Goal: Task Accomplishment & Management: Manage account settings

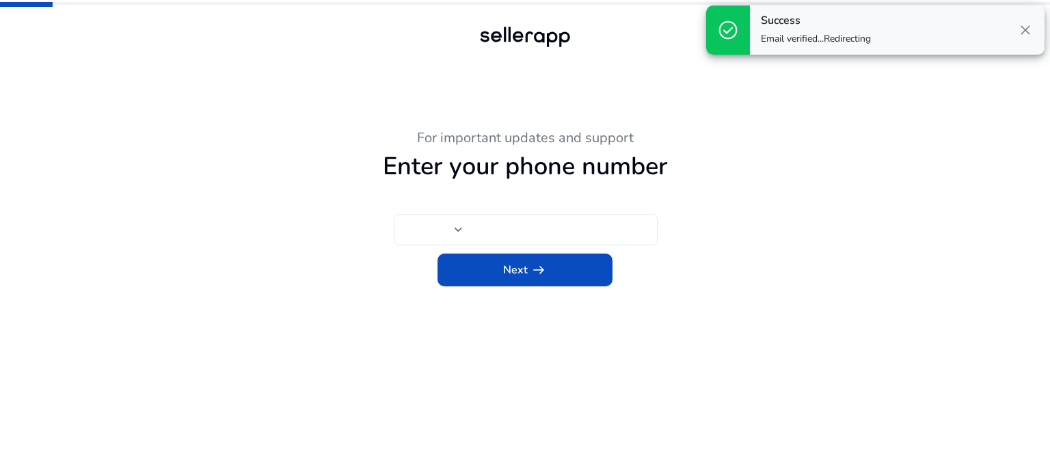
type input "***"
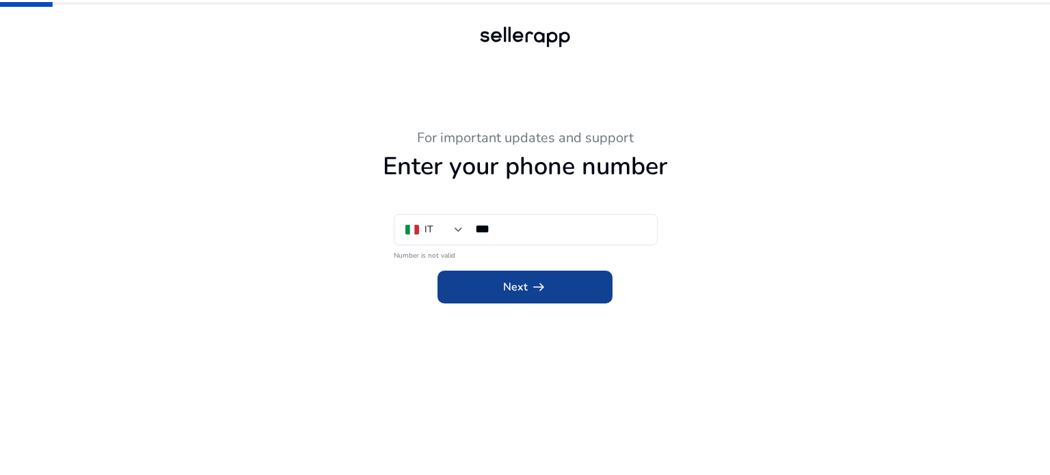
click at [518, 292] on span "Next arrow_right_alt" at bounding box center [525, 287] width 44 height 16
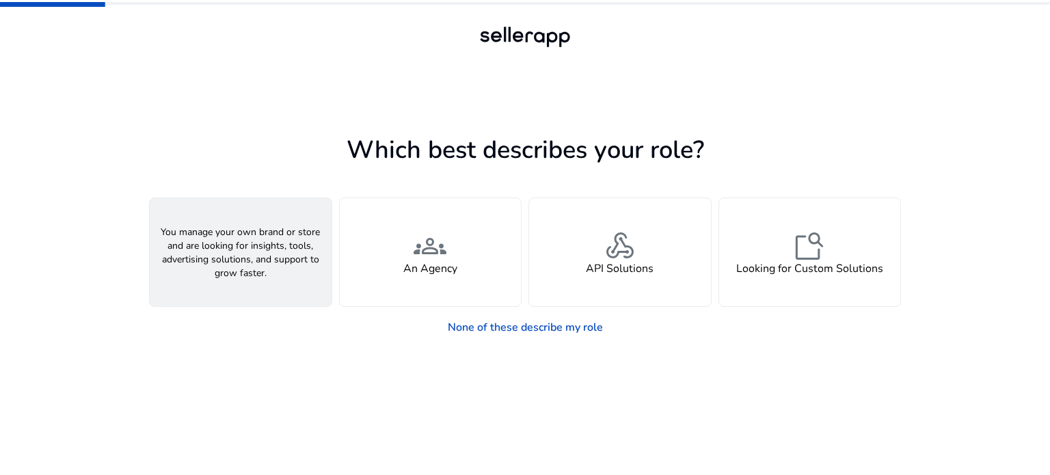
click at [257, 266] on h4 "A Seller" at bounding box center [240, 268] width 41 height 13
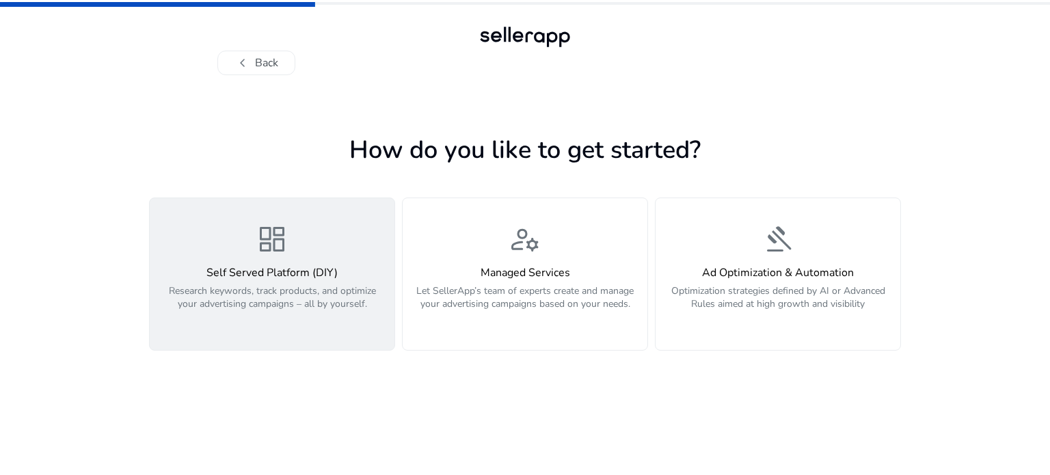
click at [264, 264] on div "dashboard Self Served Platform (DIY) Research keywords, track products, and opt…" at bounding box center [272, 274] width 228 height 102
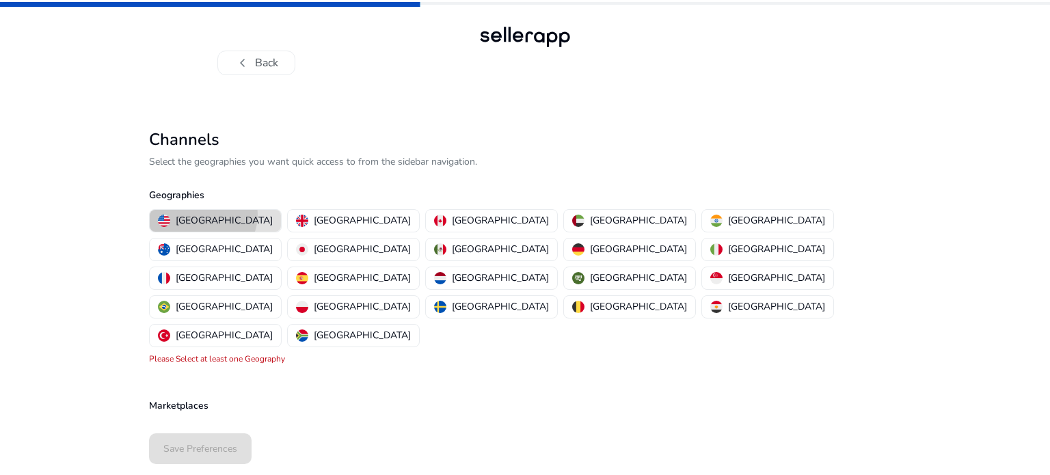
click at [202, 215] on p "[GEOGRAPHIC_DATA]" at bounding box center [224, 220] width 97 height 14
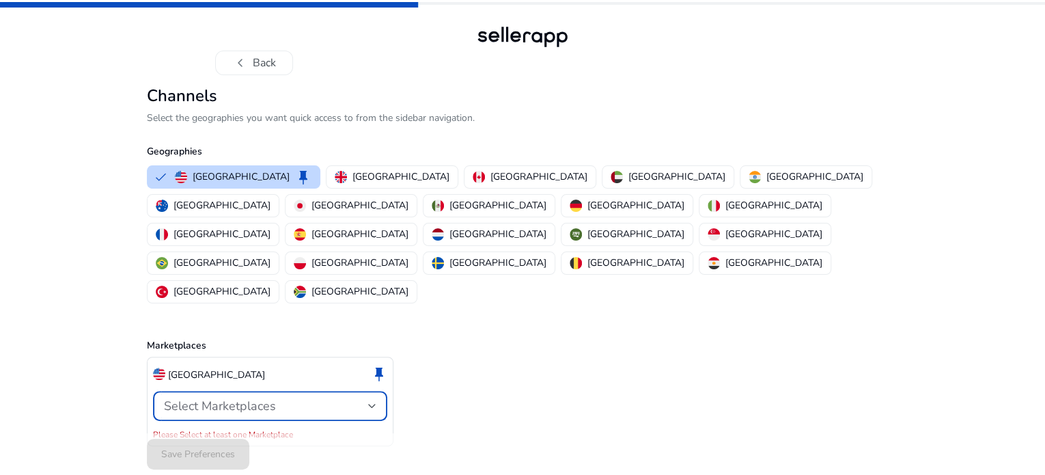
click at [210, 398] on span "Select Marketplaces" at bounding box center [220, 406] width 112 height 16
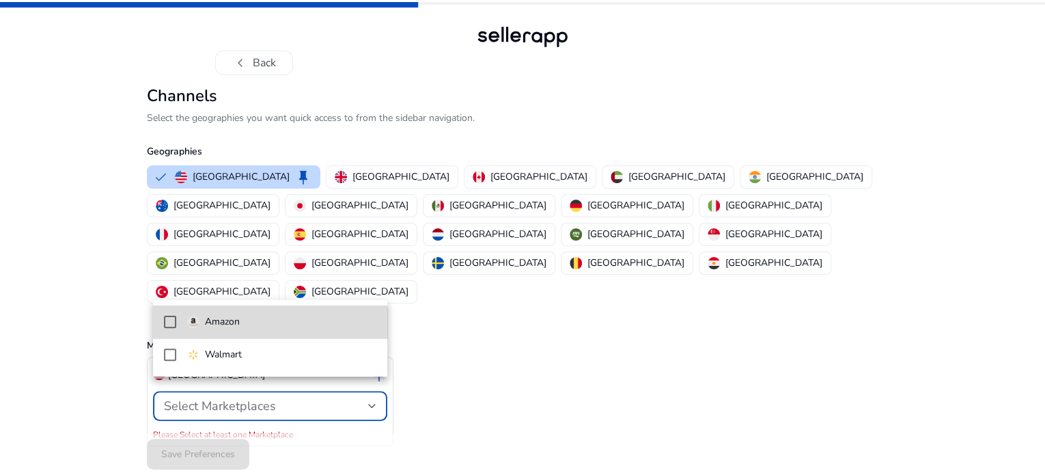
click at [213, 326] on p "Amazon" at bounding box center [222, 321] width 35 height 15
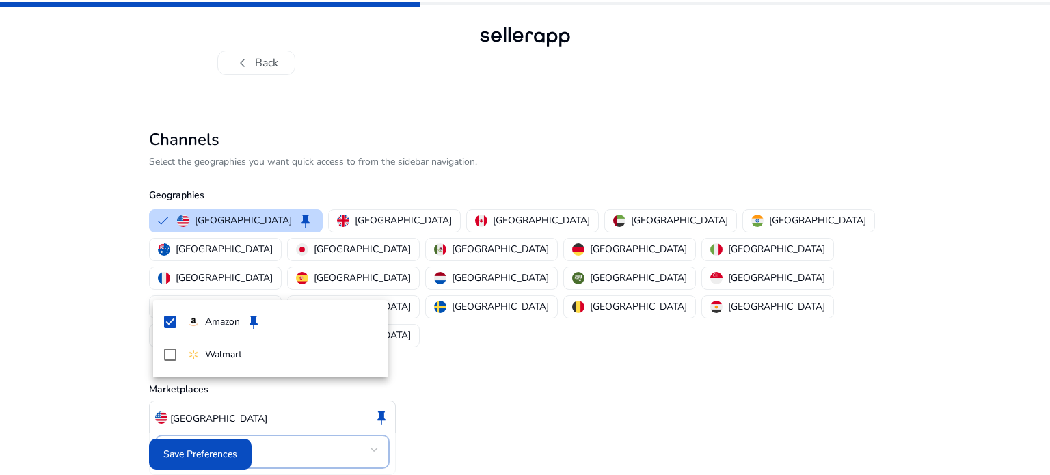
click at [216, 440] on div at bounding box center [525, 237] width 1050 height 475
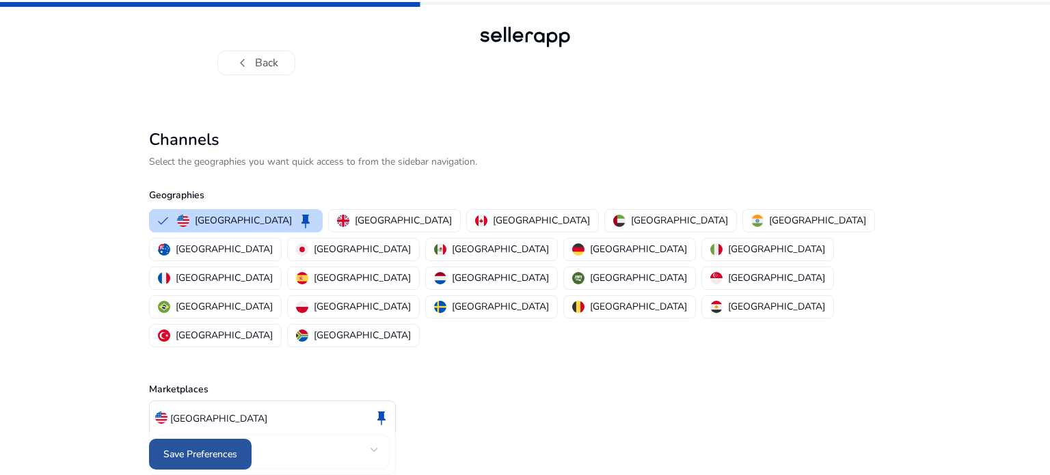
click at [207, 448] on span "Save Preferences" at bounding box center [200, 454] width 74 height 14
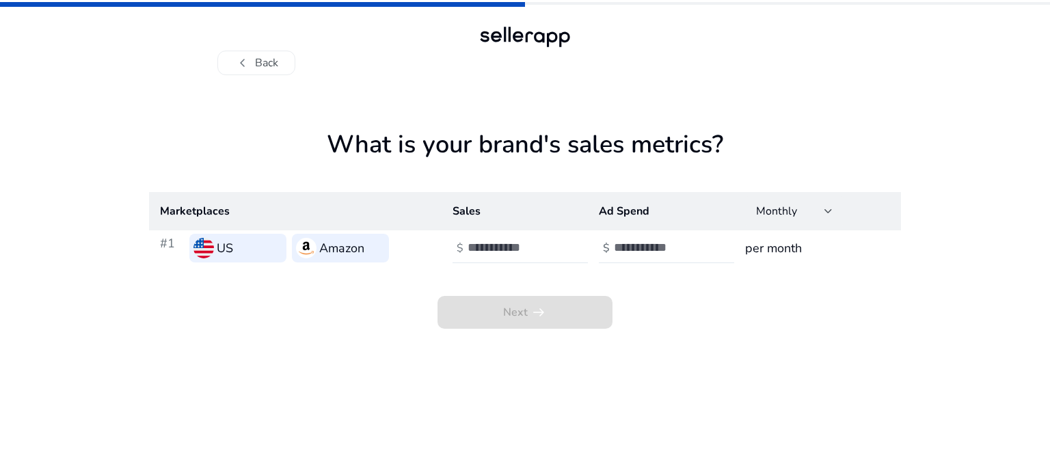
click at [333, 255] on h3 "Amazon" at bounding box center [341, 247] width 45 height 19
click at [345, 240] on h3 "Amazon" at bounding box center [341, 247] width 45 height 19
click at [243, 253] on div "US" at bounding box center [237, 248] width 97 height 29
click at [337, 252] on h3 "Amazon" at bounding box center [341, 247] width 45 height 19
drag, startPoint x: 447, startPoint y: 208, endPoint x: 480, endPoint y: 221, distance: 35.9
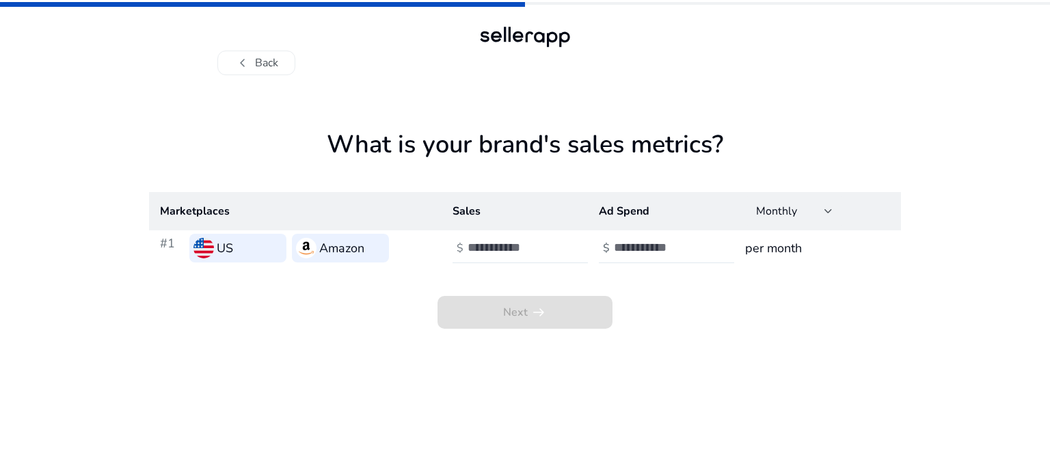
click at [448, 207] on th "Sales" at bounding box center [514, 211] width 146 height 38
click at [723, 216] on th "Ad Spend" at bounding box center [661, 211] width 146 height 38
click at [648, 215] on th "Ad Spend" at bounding box center [661, 211] width 146 height 38
click at [676, 245] on input "number" at bounding box center [660, 247] width 92 height 15
click at [525, 245] on input "number" at bounding box center [513, 247] width 92 height 15
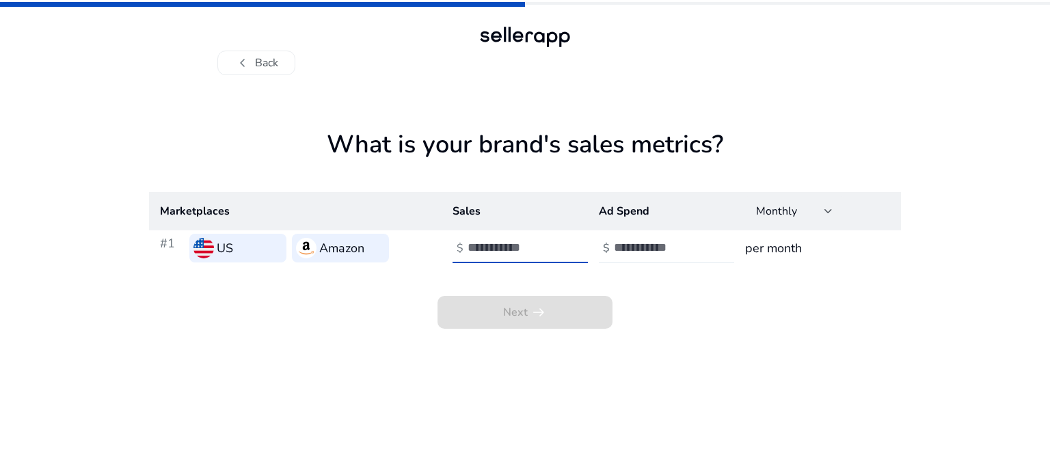
type input "**"
click at [637, 245] on input "number" at bounding box center [660, 247] width 92 height 15
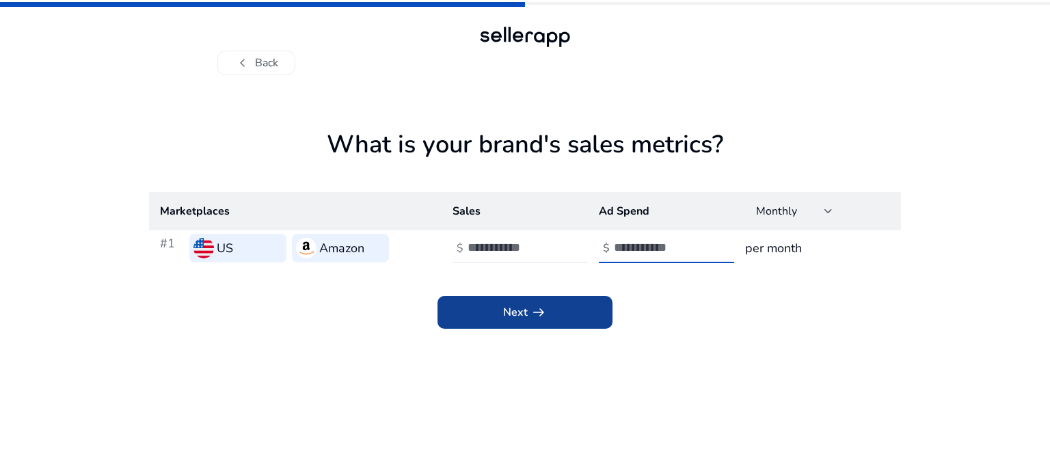
type input "****"
click at [558, 311] on span at bounding box center [524, 312] width 175 height 33
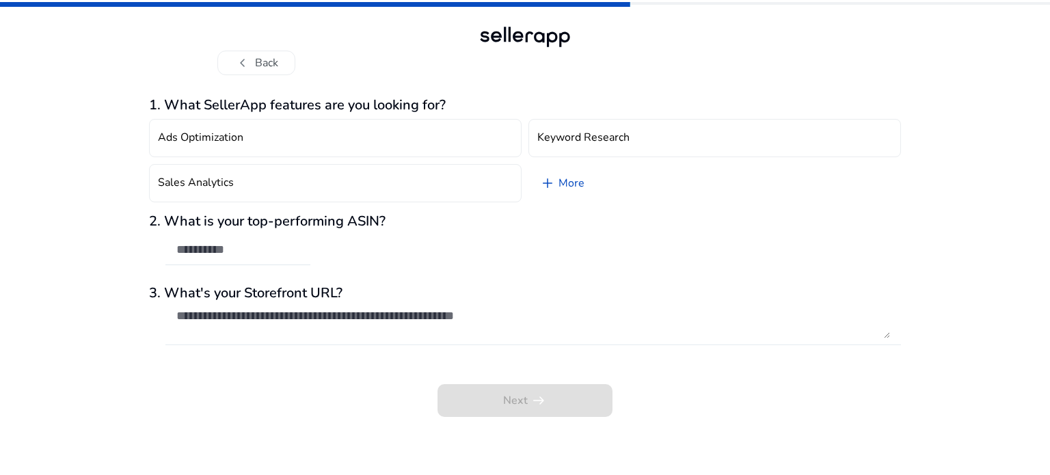
click at [270, 303] on div at bounding box center [532, 323] width 713 height 44
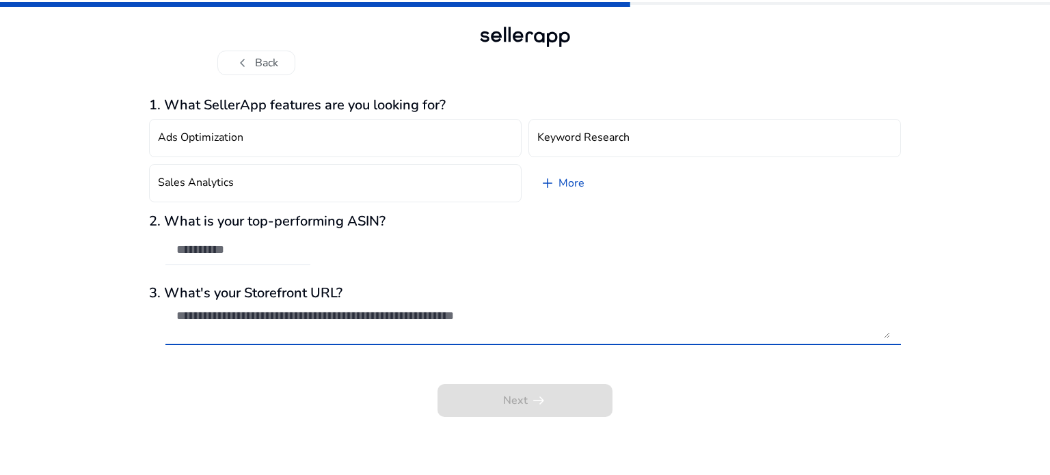
click at [268, 281] on div "1. What SellerApp features are you looking for? Ads Optimization Keyword Resear…" at bounding box center [525, 257] width 752 height 320
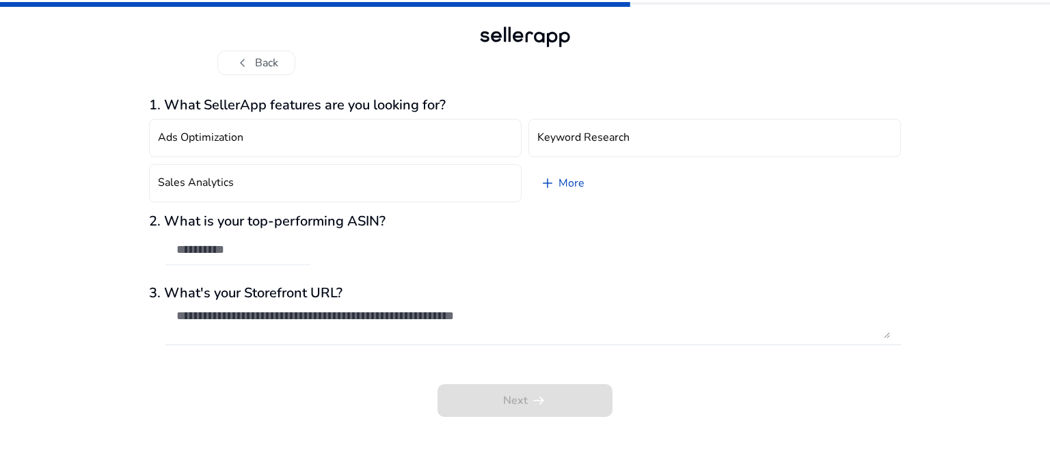
click at [259, 237] on div at bounding box center [237, 250] width 123 height 30
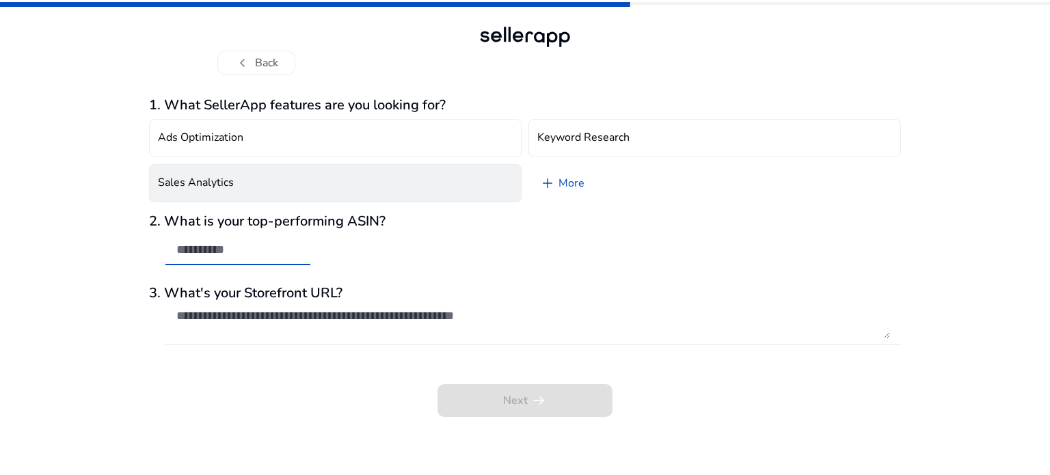
click at [243, 200] on button "Sales Analytics" at bounding box center [335, 183] width 372 height 38
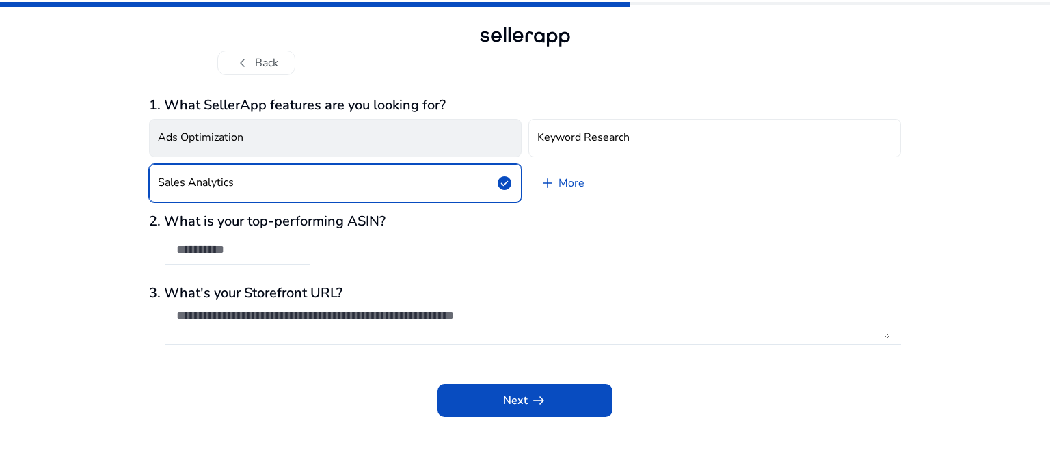
click at [214, 143] on h4 "Ads Optimization" at bounding box center [200, 137] width 85 height 13
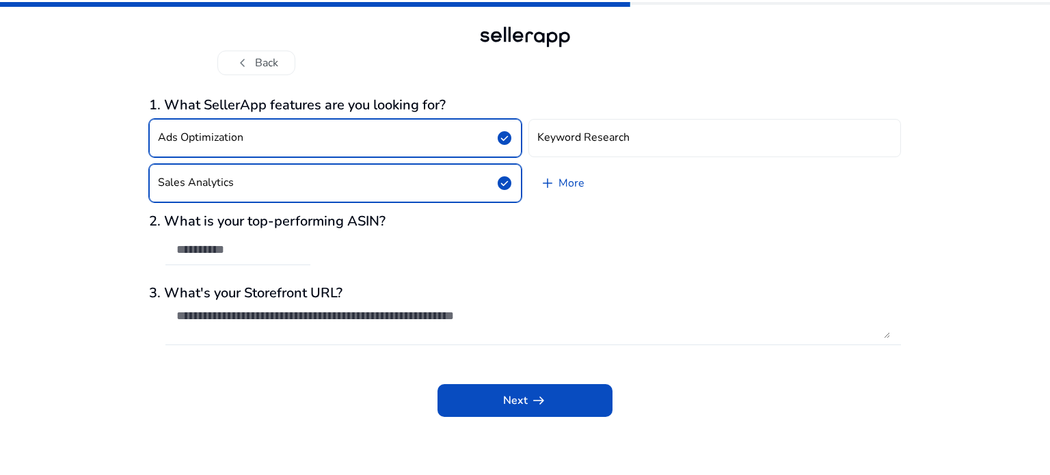
click at [217, 109] on h3 "1. What SellerApp features are you looking for?" at bounding box center [525, 105] width 752 height 16
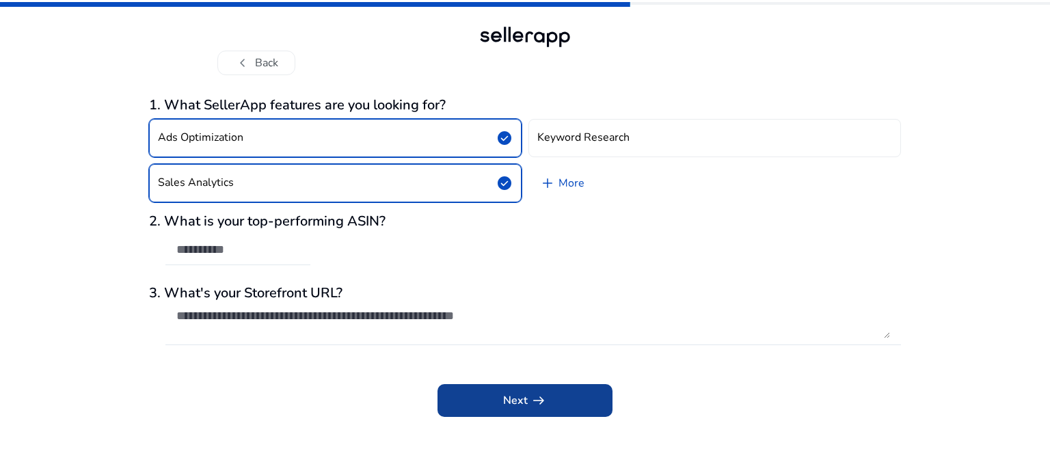
click at [514, 415] on span at bounding box center [524, 400] width 175 height 33
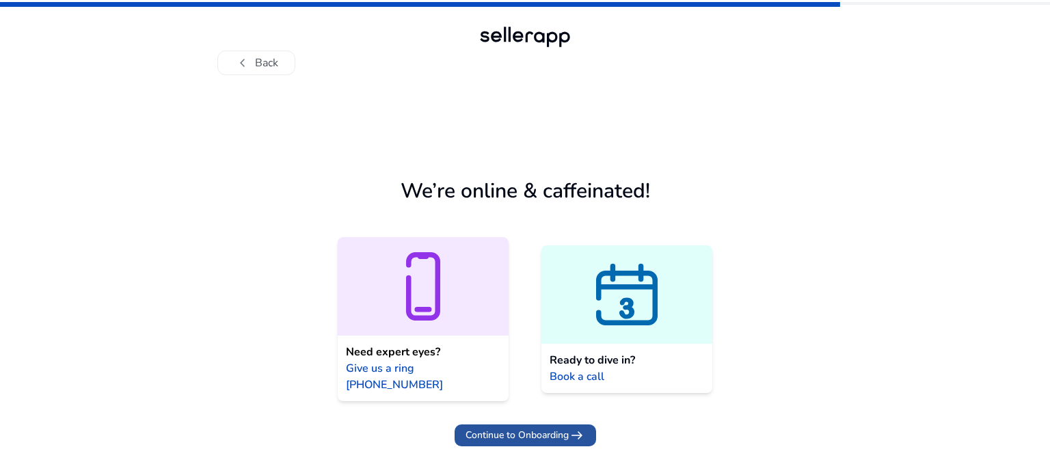
click at [564, 428] on span "Continue to Onboarding" at bounding box center [516, 435] width 103 height 14
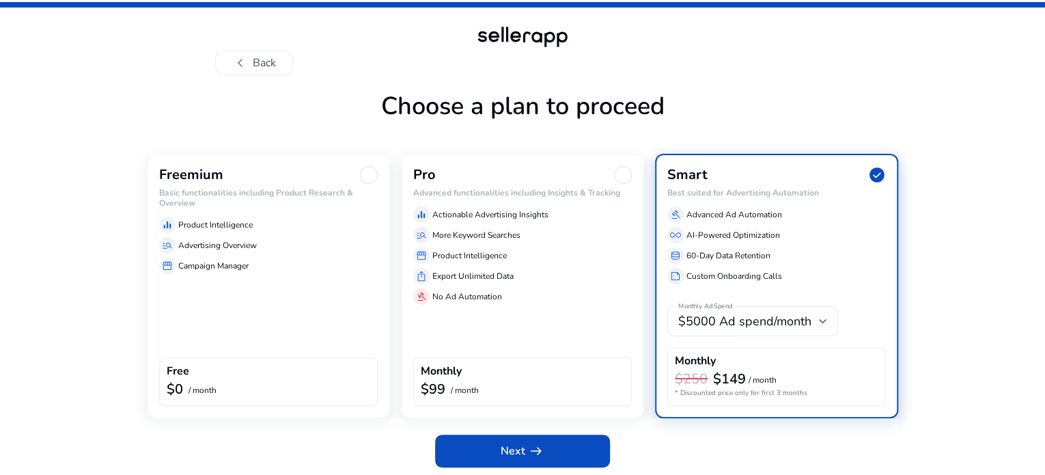
click at [299, 274] on div "equalizer Product Intelligence manage_search Advertising Overview storefront Ca…" at bounding box center [268, 242] width 219 height 63
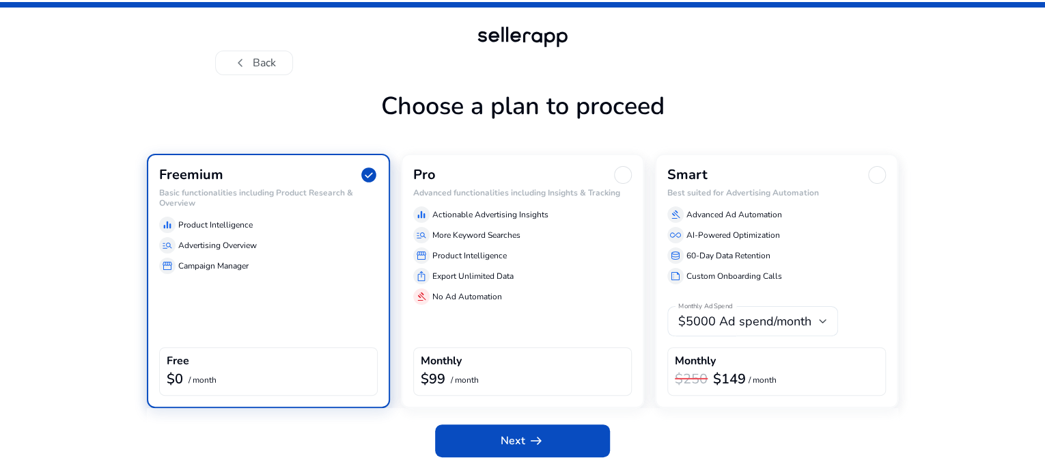
scroll to position [36, 0]
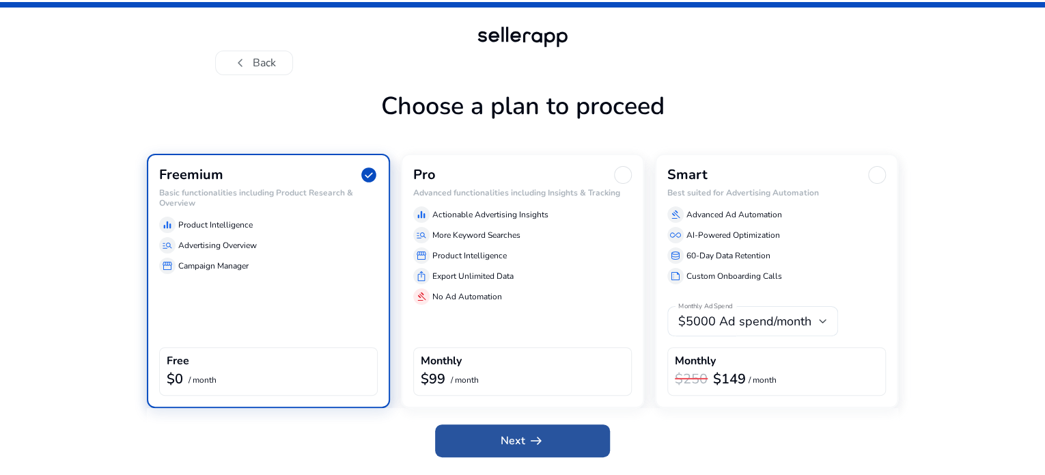
click at [512, 457] on span at bounding box center [522, 440] width 175 height 33
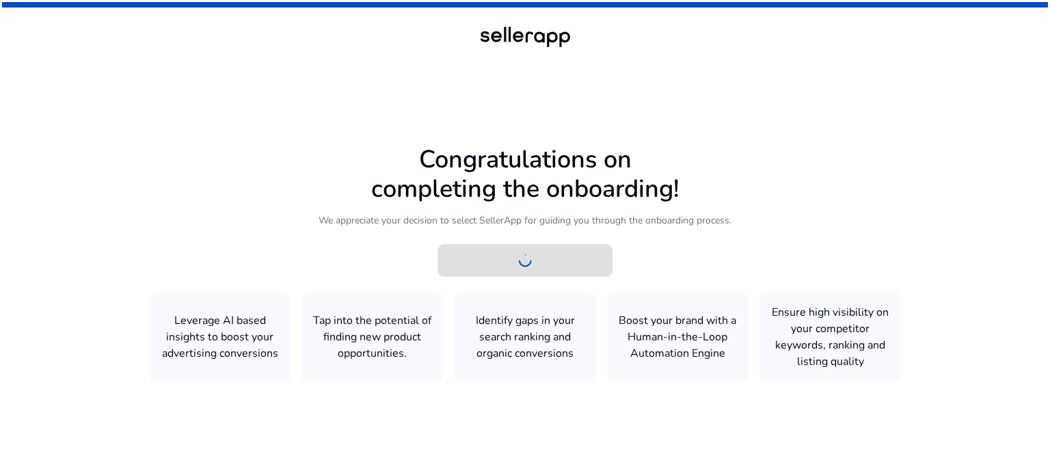
scroll to position [0, 0]
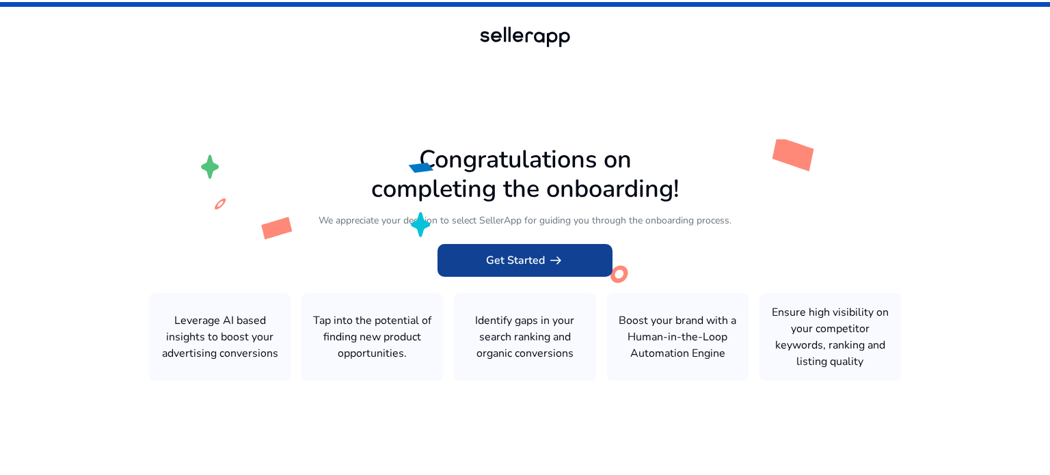
click at [538, 269] on button "Get Started arrow_right_alt" at bounding box center [524, 260] width 175 height 33
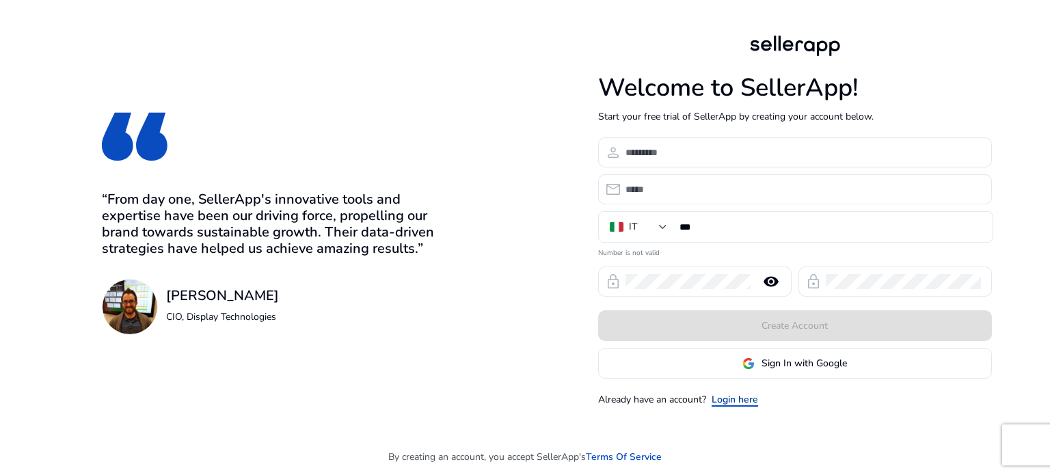
click at [741, 401] on link "Login here" at bounding box center [734, 399] width 46 height 14
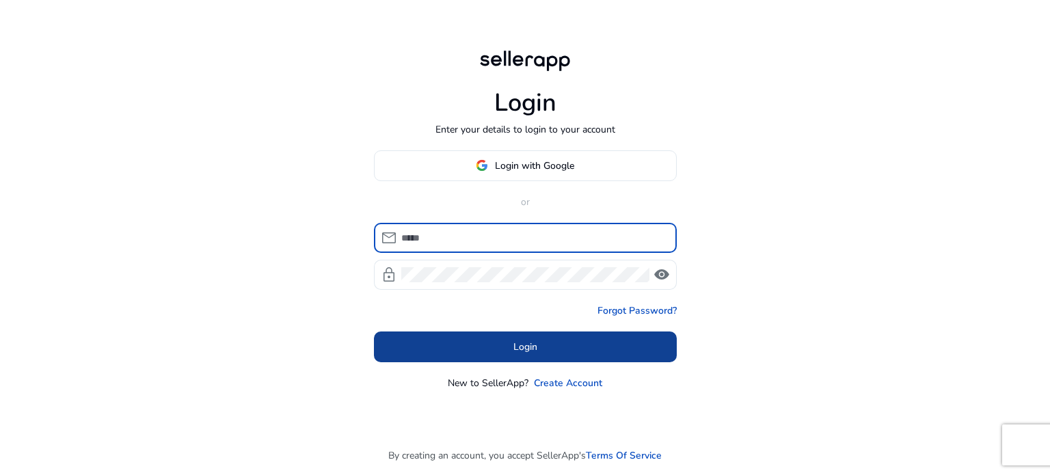
type input "**********"
click at [577, 348] on span at bounding box center [525, 346] width 303 height 33
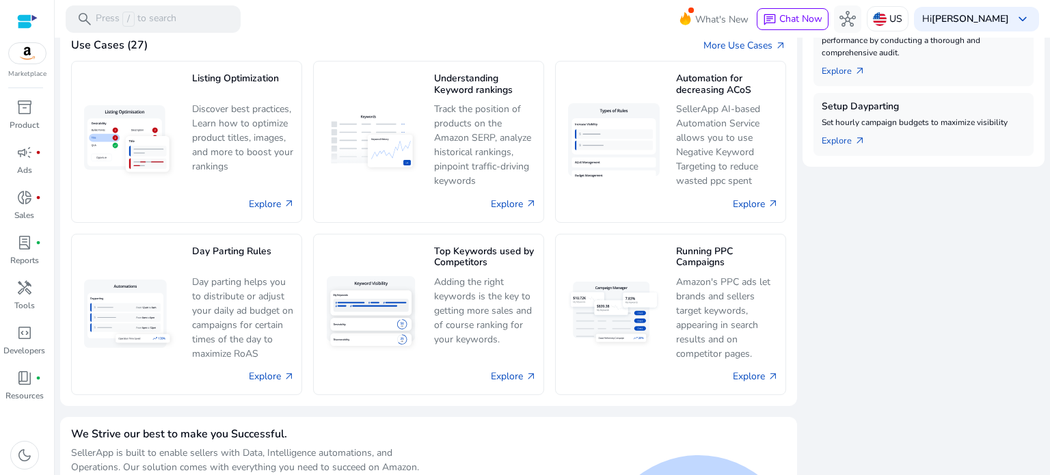
scroll to position [661, 0]
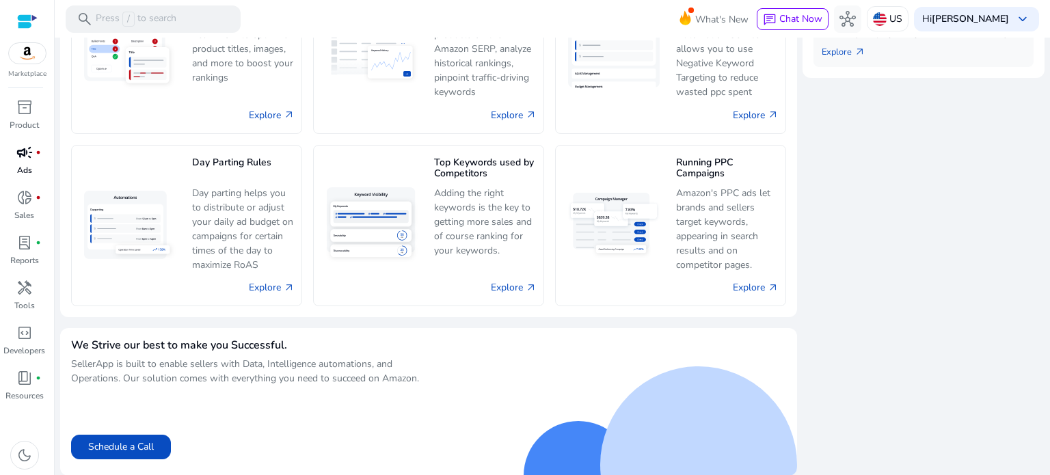
click at [25, 164] on p "Ads" at bounding box center [24, 170] width 15 height 12
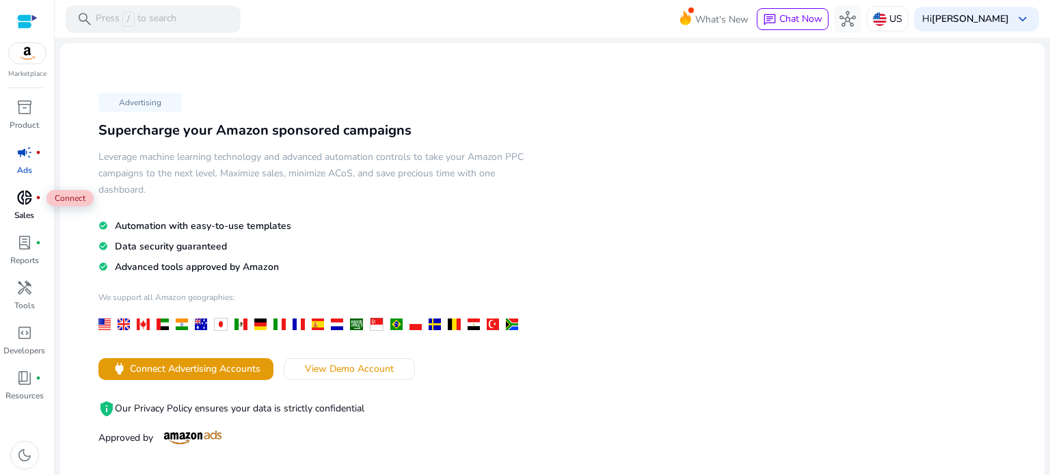
click at [27, 195] on span "donut_small" at bounding box center [24, 197] width 16 height 16
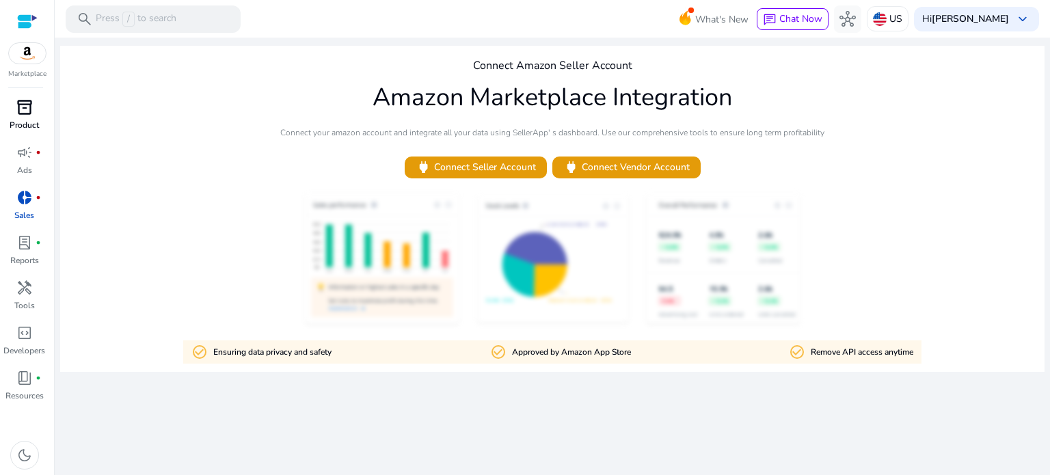
click at [31, 111] on span "inventory_2" at bounding box center [24, 107] width 16 height 16
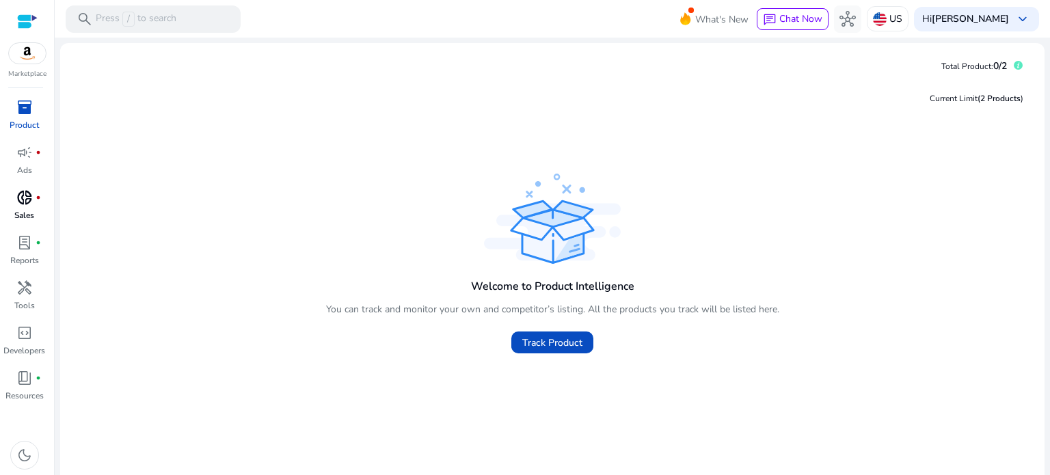
click at [33, 64] on div at bounding box center [27, 53] width 38 height 22
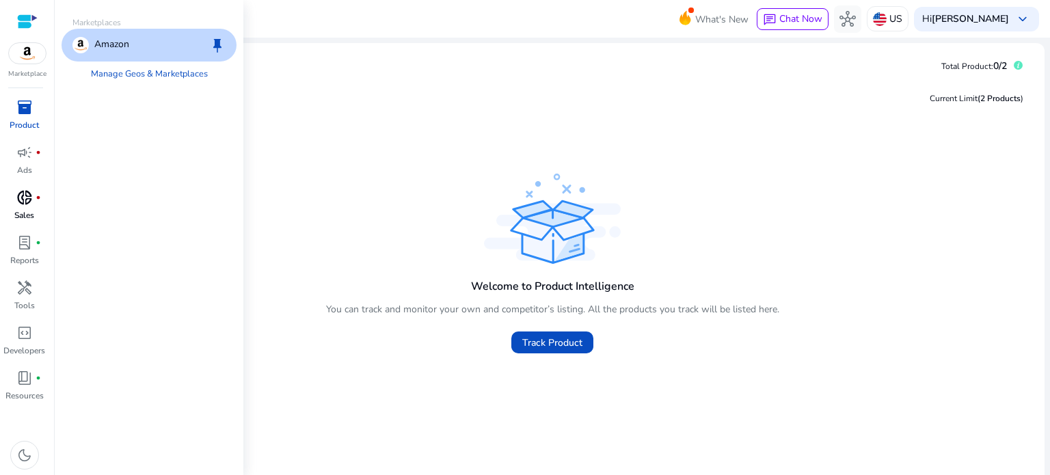
click at [118, 49] on p "Amazon" at bounding box center [111, 45] width 35 height 16
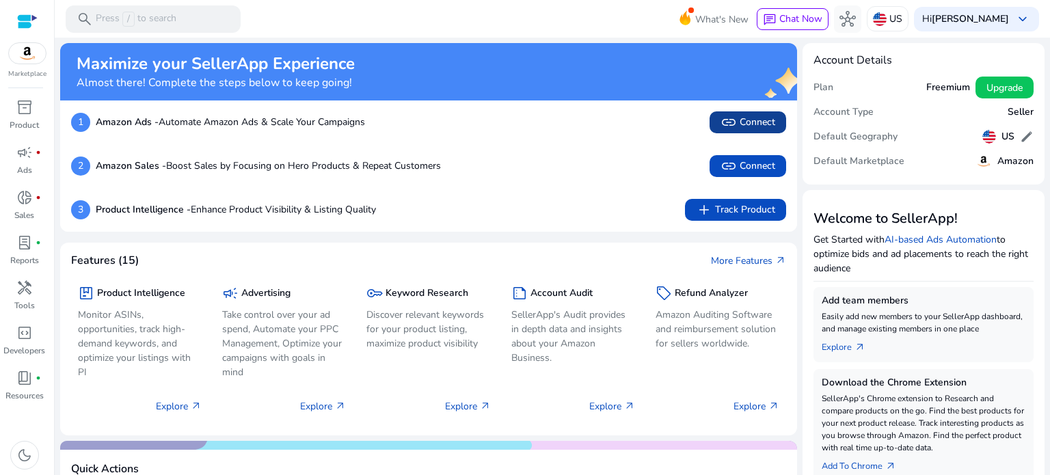
click at [727, 117] on span "link" at bounding box center [728, 122] width 16 height 16
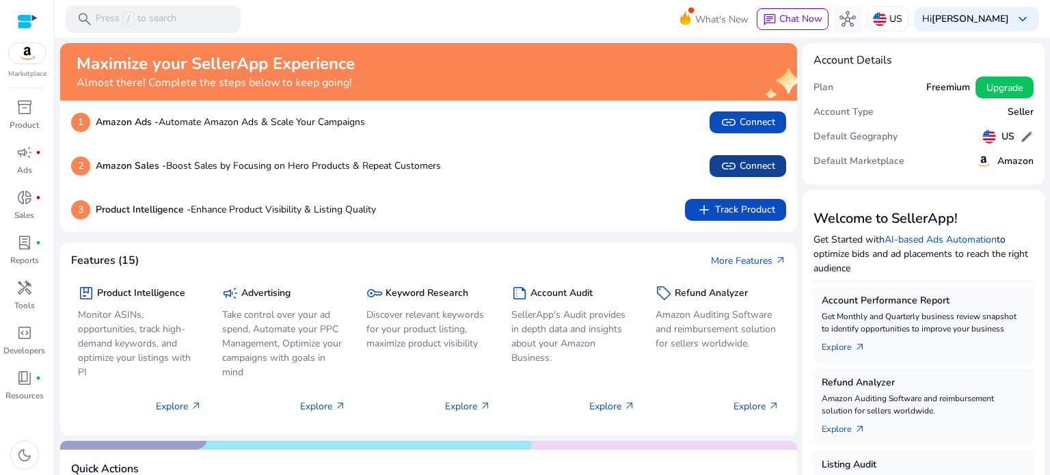
click at [732, 165] on app-icon "link" at bounding box center [729, 166] width 19 height 16
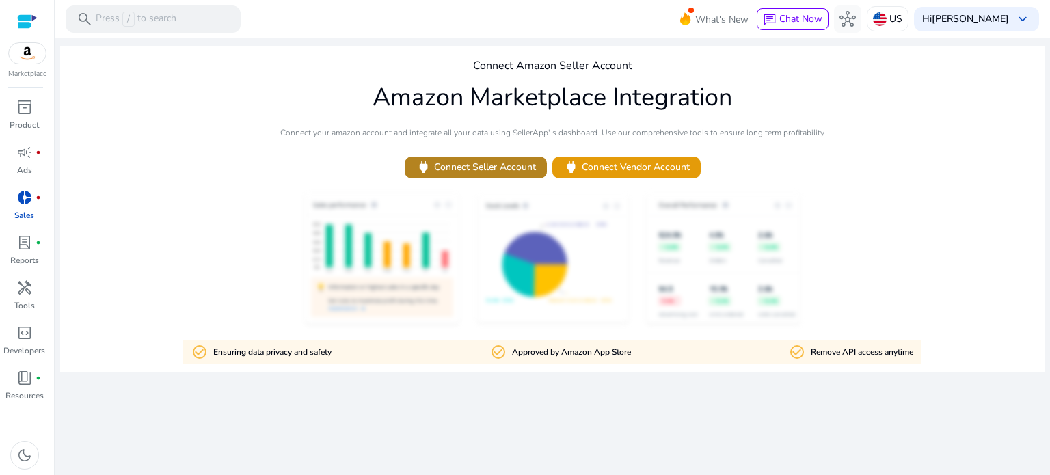
click at [508, 162] on span "power Connect Seller Account" at bounding box center [475, 167] width 120 height 16
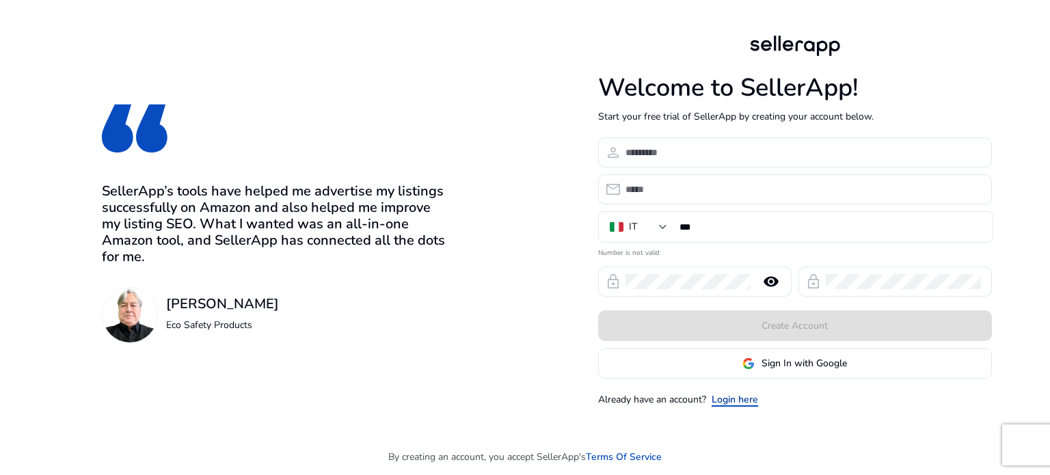
click at [746, 400] on link "Login here" at bounding box center [734, 399] width 46 height 14
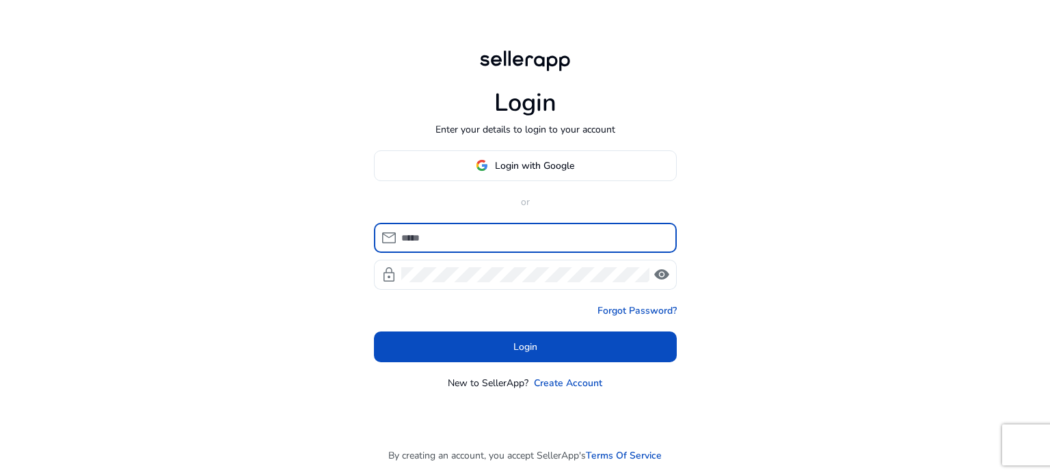
type input "**********"
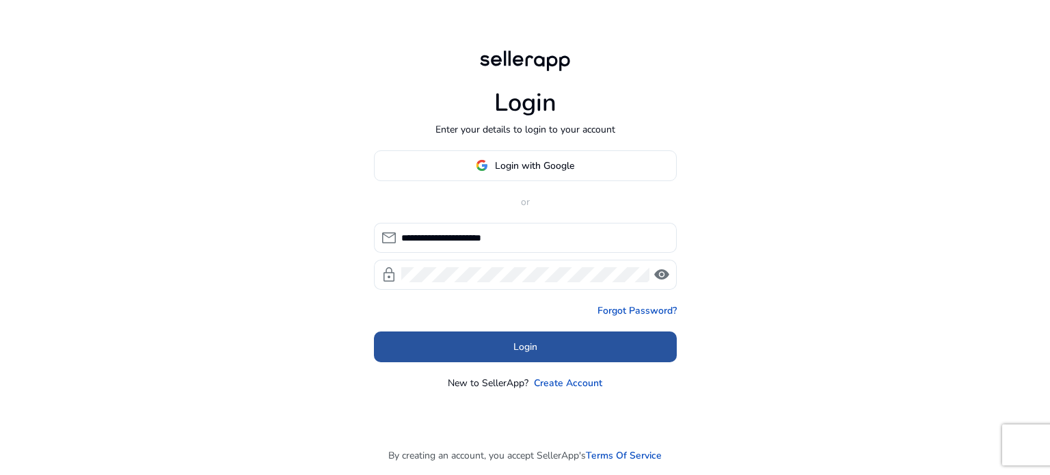
click at [545, 342] on span at bounding box center [525, 346] width 303 height 33
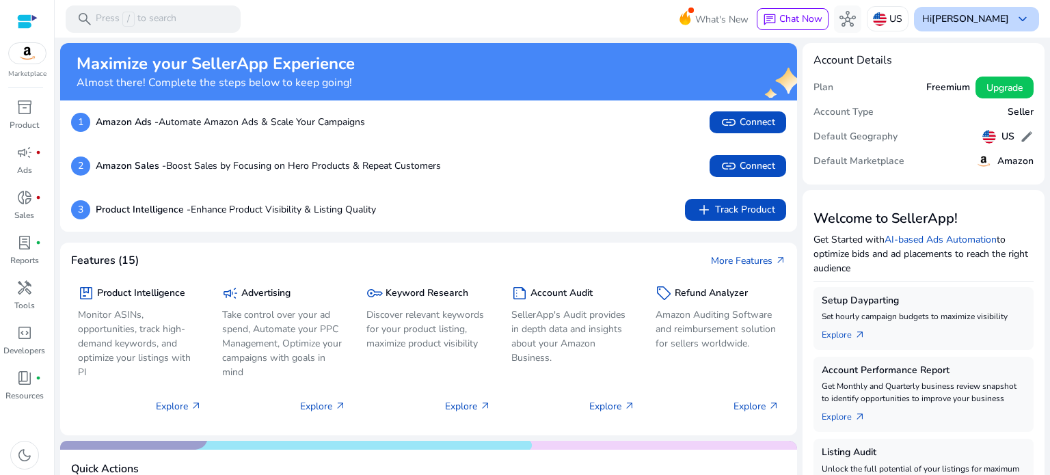
click at [1021, 21] on span "keyboard_arrow_down" at bounding box center [1022, 19] width 16 height 16
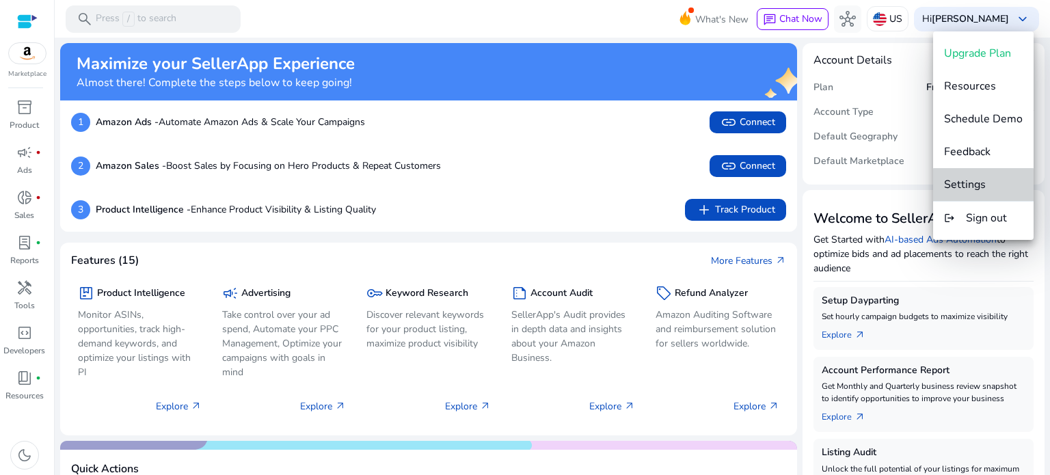
click at [983, 189] on span "Settings" at bounding box center [965, 184] width 42 height 15
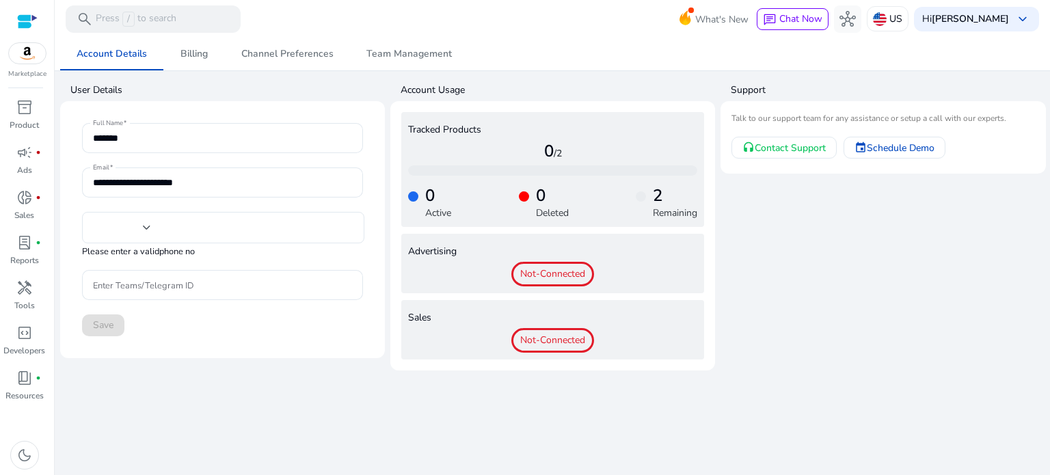
type input "***"
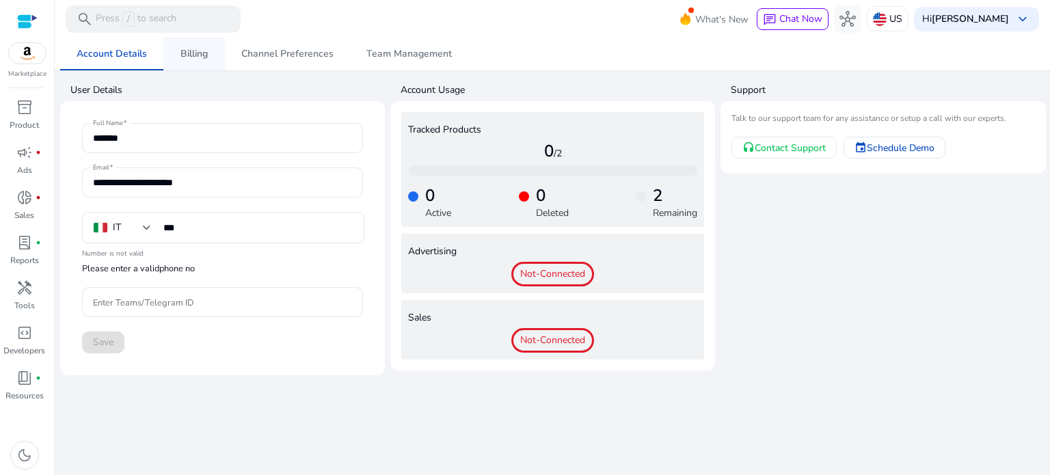
click at [191, 46] on span "Billing" at bounding box center [193, 54] width 27 height 33
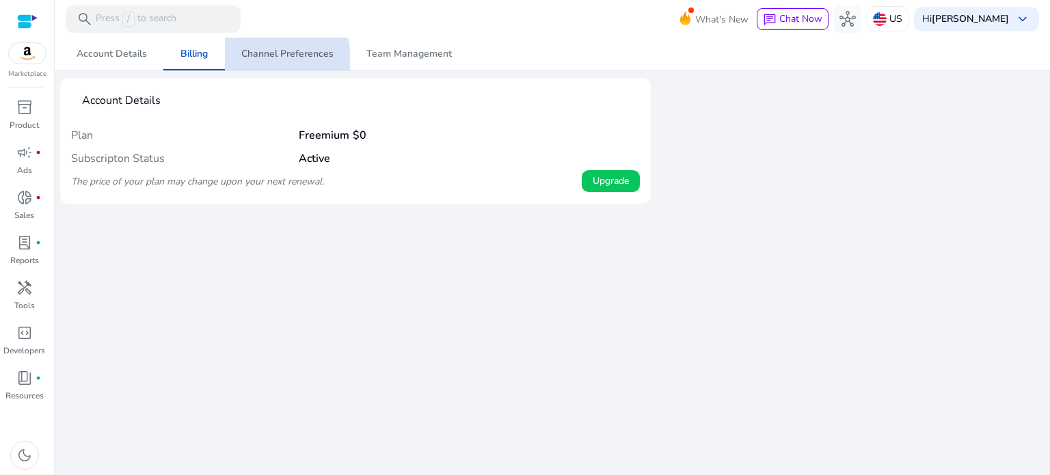
click at [253, 61] on span "Channel Preferences" at bounding box center [287, 54] width 92 height 33
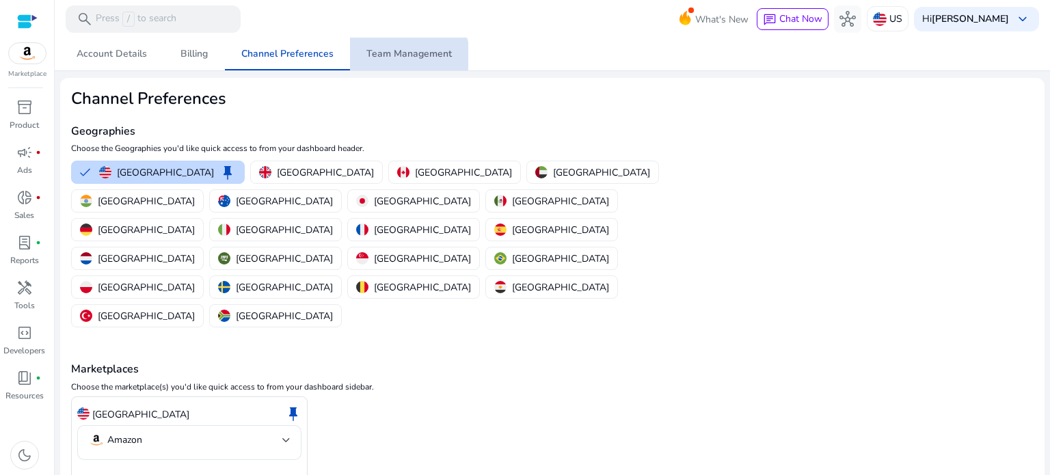
click at [396, 68] on span "Team Management" at bounding box center [408, 54] width 85 height 33
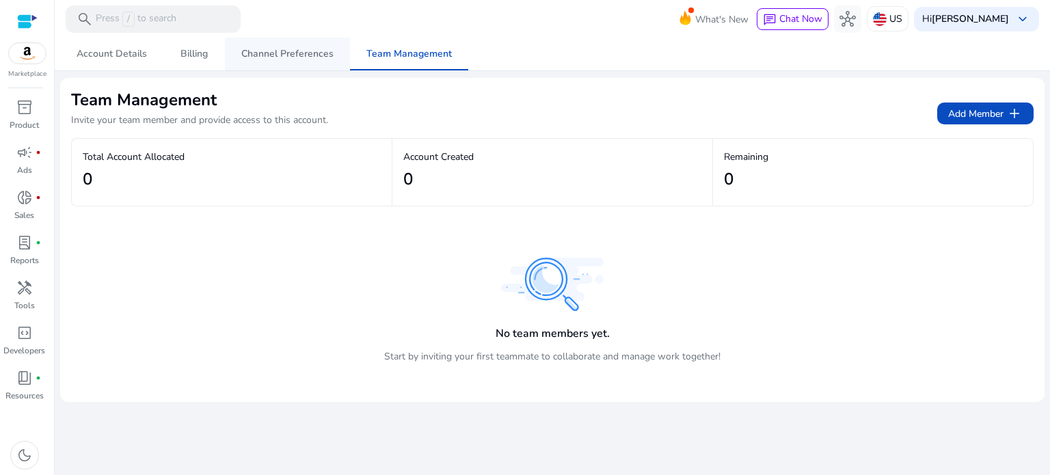
click at [310, 54] on span "Channel Preferences" at bounding box center [287, 54] width 92 height 10
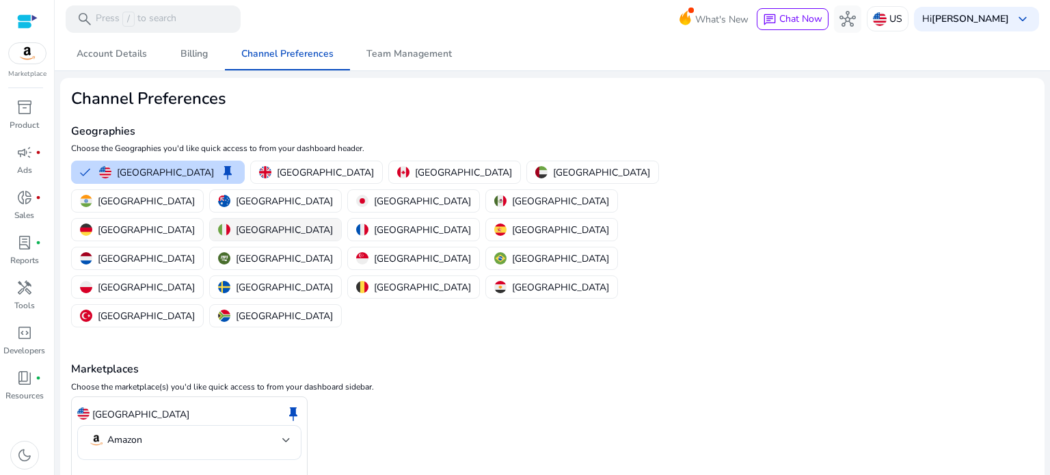
click at [328, 223] on p "[GEOGRAPHIC_DATA]" at bounding box center [284, 230] width 97 height 14
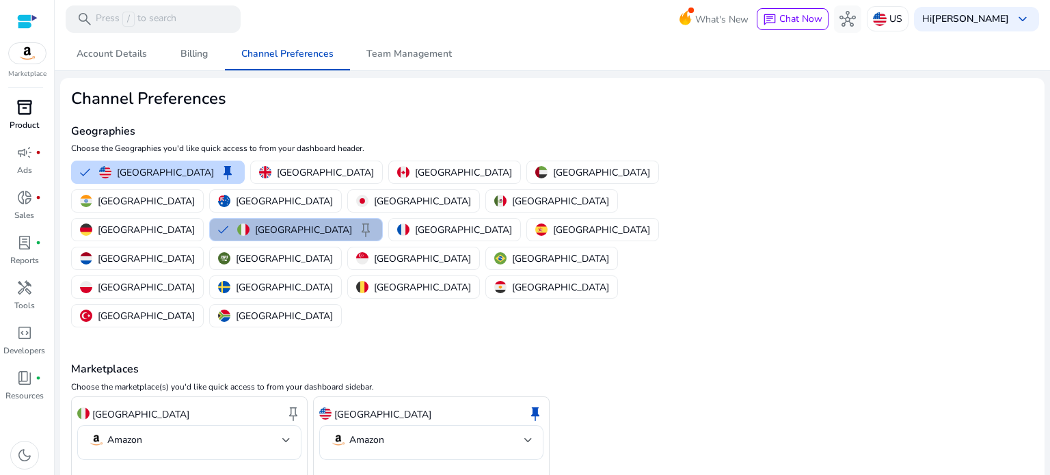
click at [19, 113] on span "inventory_2" at bounding box center [24, 107] width 16 height 16
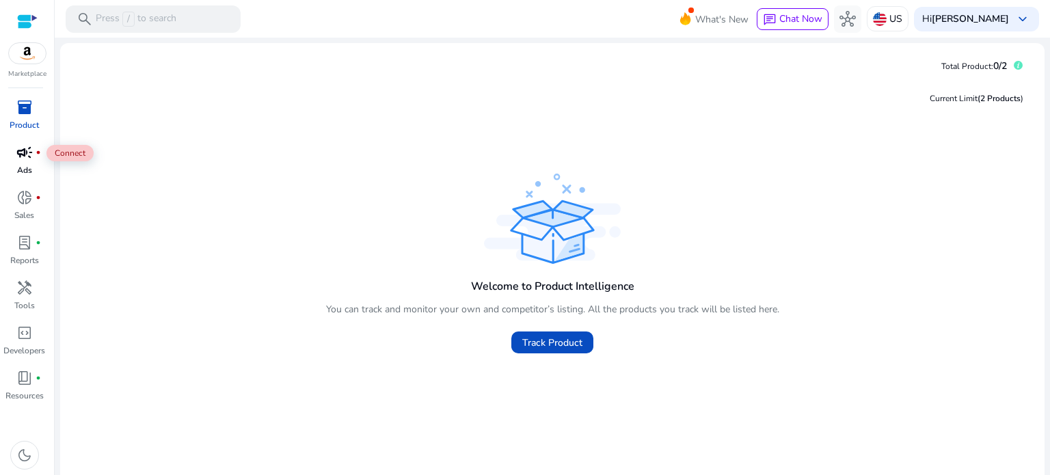
click at [26, 144] on span "campaign" at bounding box center [24, 152] width 16 height 16
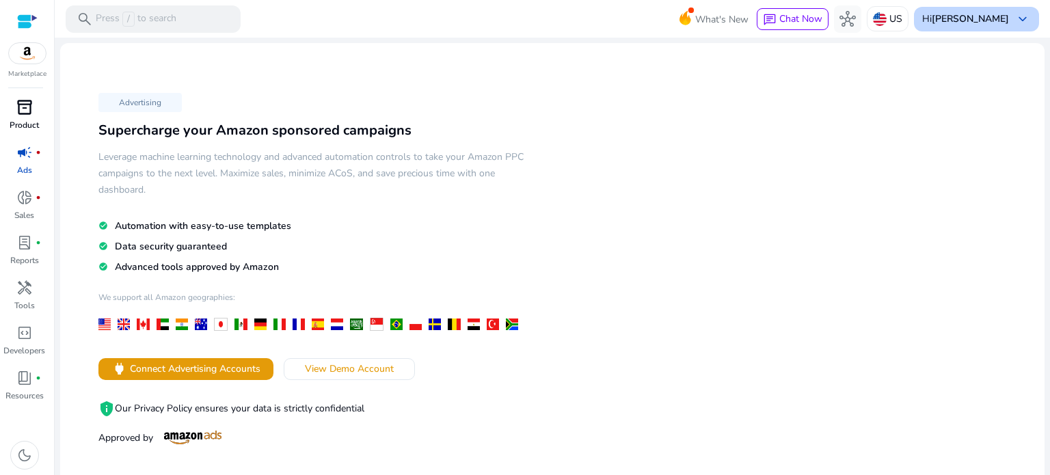
click at [1018, 25] on span "keyboard_arrow_down" at bounding box center [1022, 19] width 16 height 16
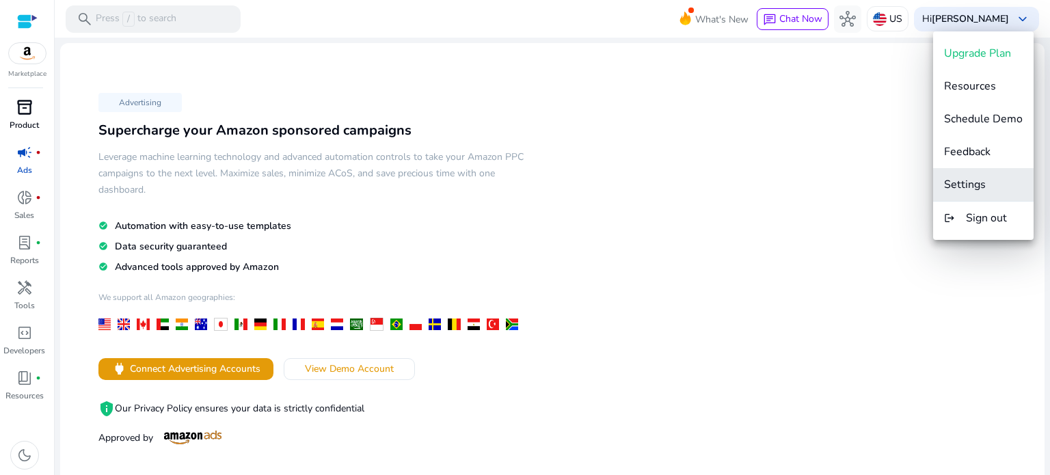
click at [977, 185] on span "Settings" at bounding box center [965, 184] width 42 height 15
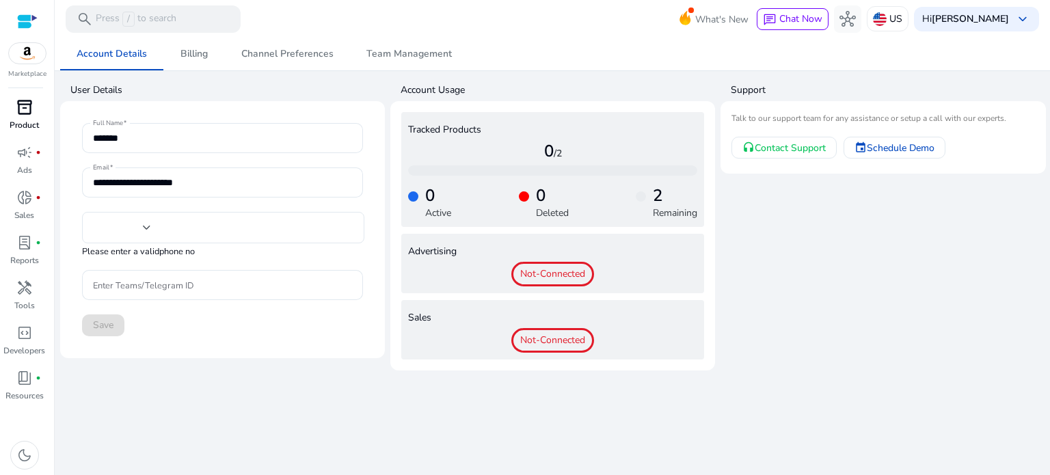
type input "***"
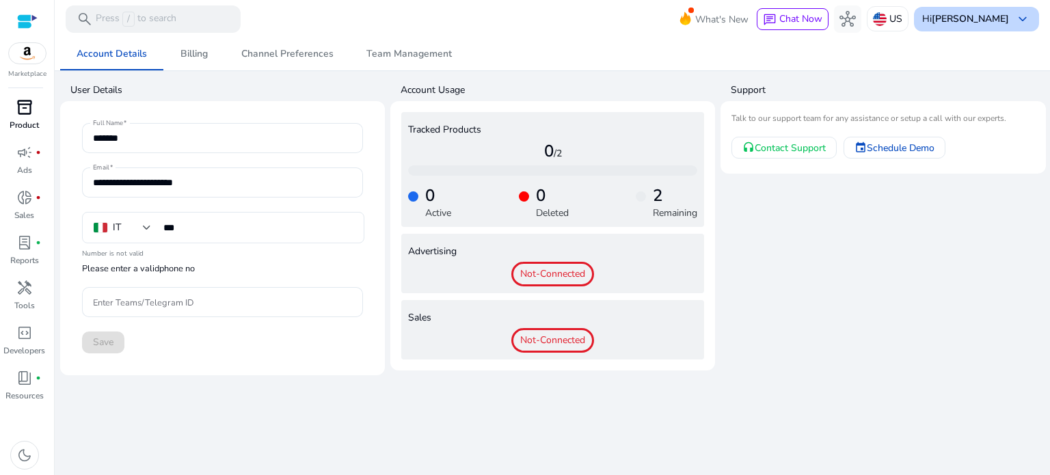
click at [1009, 20] on div "Hi mohamed keyboard_arrow_down" at bounding box center [976, 19] width 125 height 25
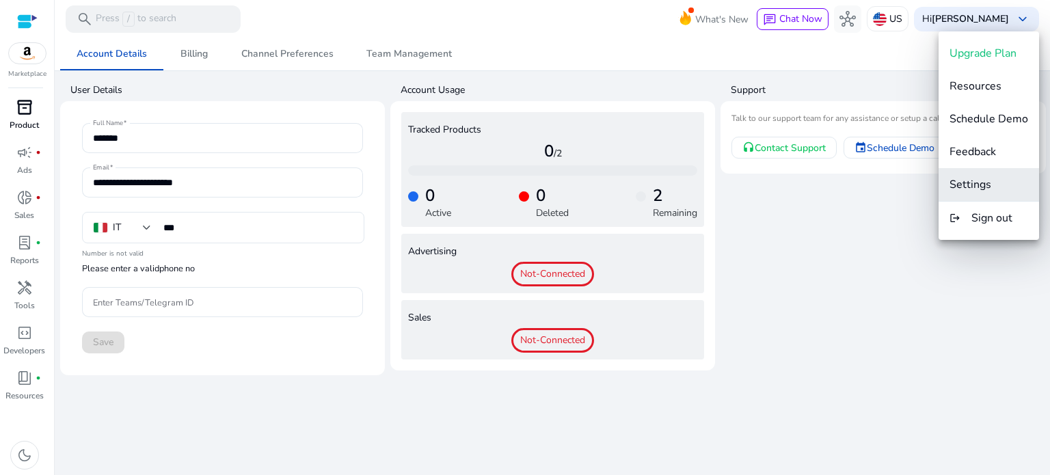
click at [980, 182] on span "Settings" at bounding box center [970, 184] width 42 height 15
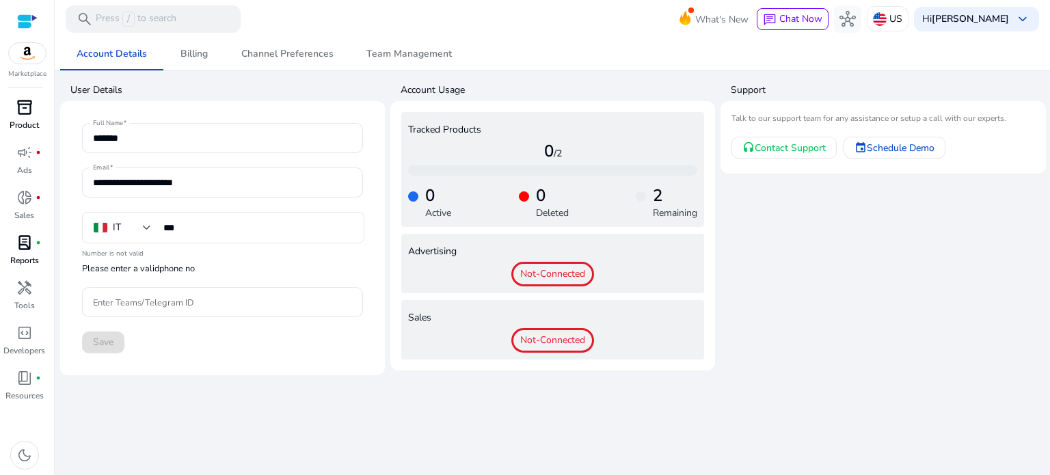
click at [22, 256] on p "Reports" at bounding box center [24, 260] width 29 height 12
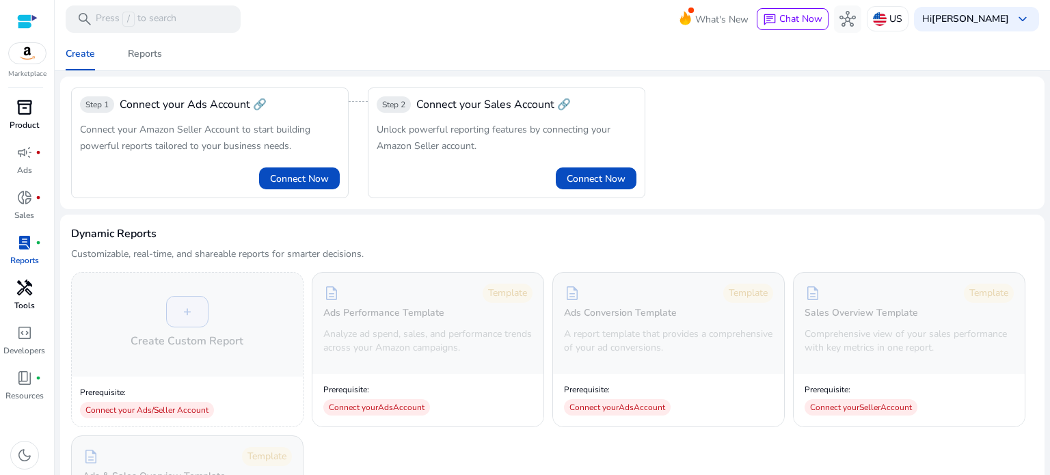
click at [30, 303] on p "Tools" at bounding box center [24, 305] width 20 height 12
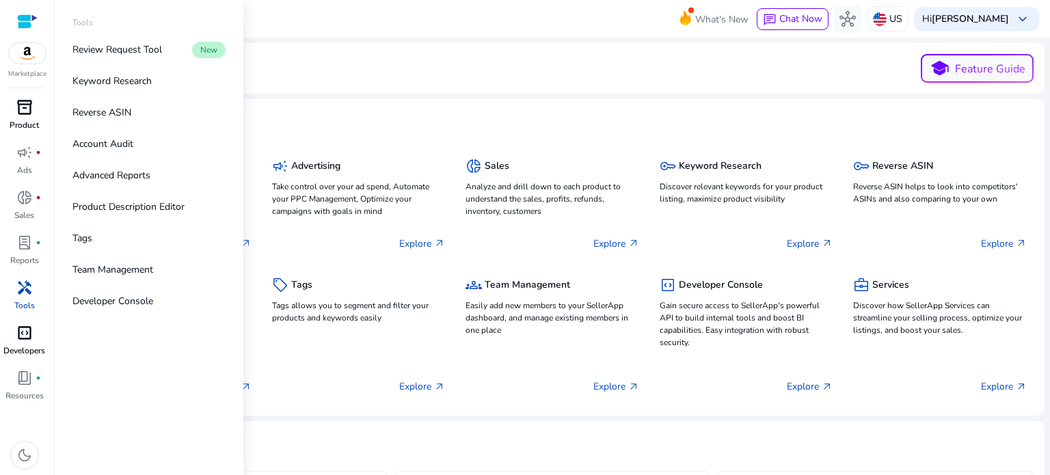
click at [26, 327] on span "code_blocks" at bounding box center [24, 333] width 16 height 16
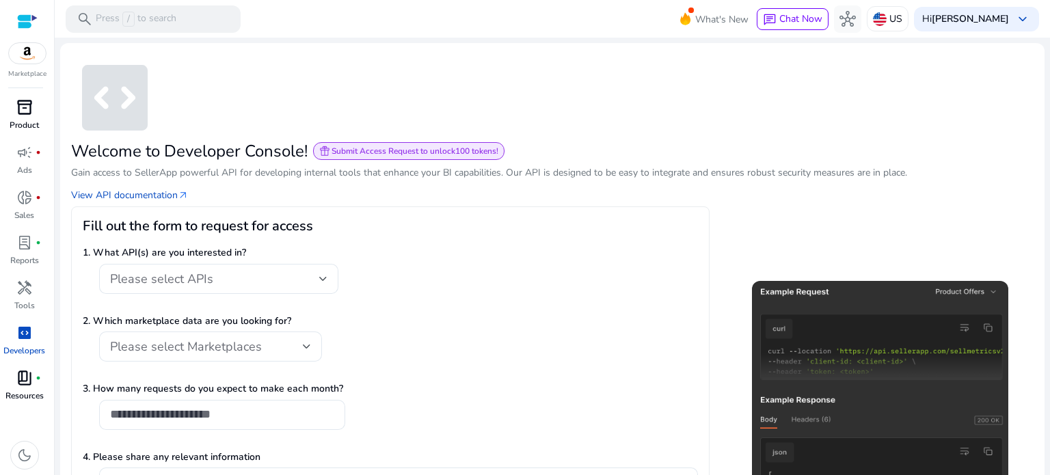
click at [21, 371] on span "book_4" at bounding box center [24, 378] width 16 height 16
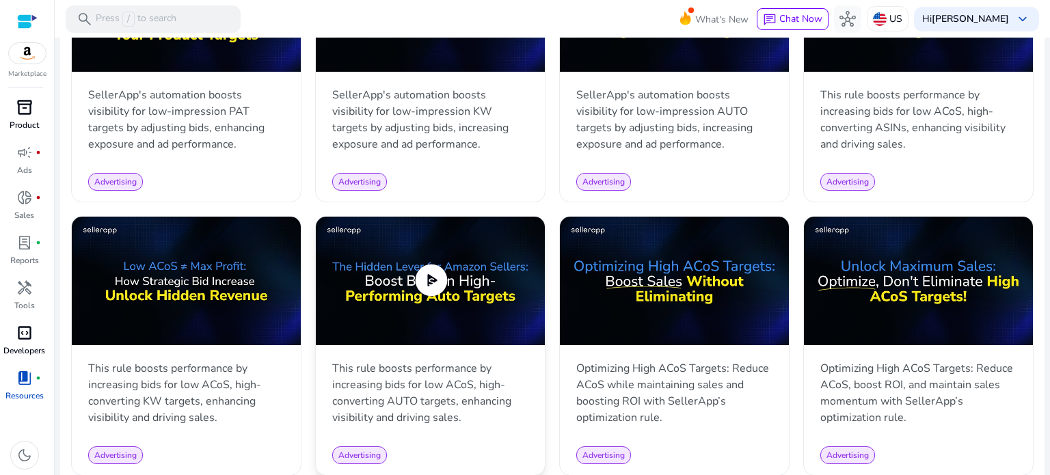
scroll to position [752, 0]
